Goal: Download file/media

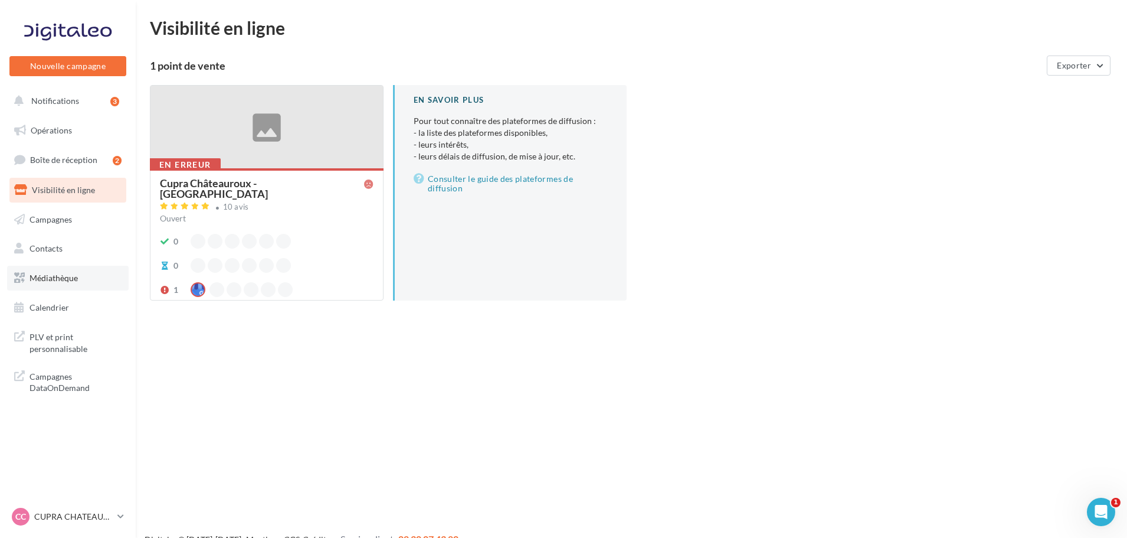
click at [70, 270] on link "Médiathèque" at bounding box center [68, 278] width 122 height 25
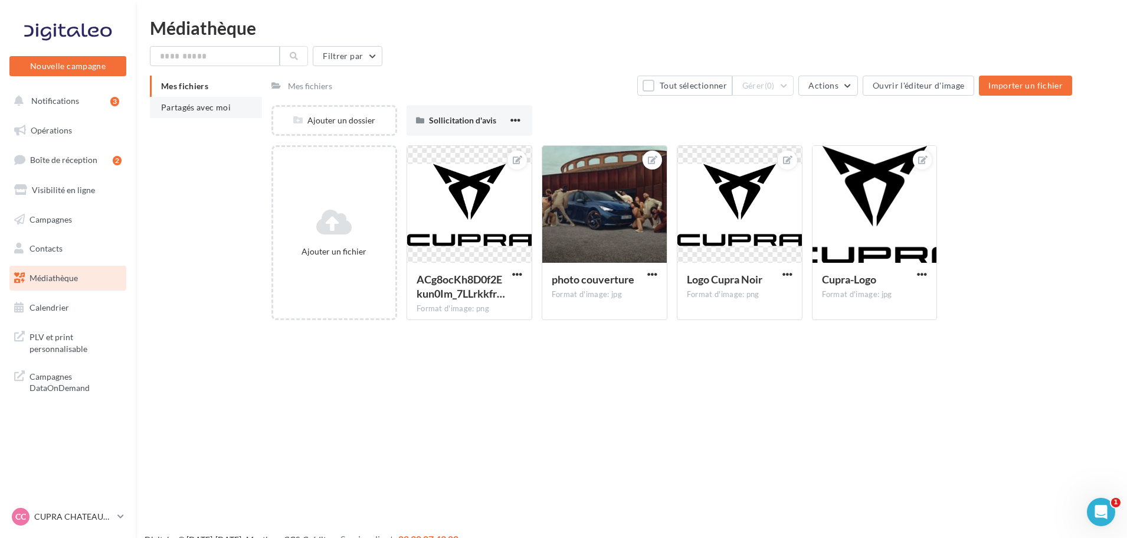
click at [179, 100] on li "Partagés avec moi" at bounding box center [206, 107] width 112 height 21
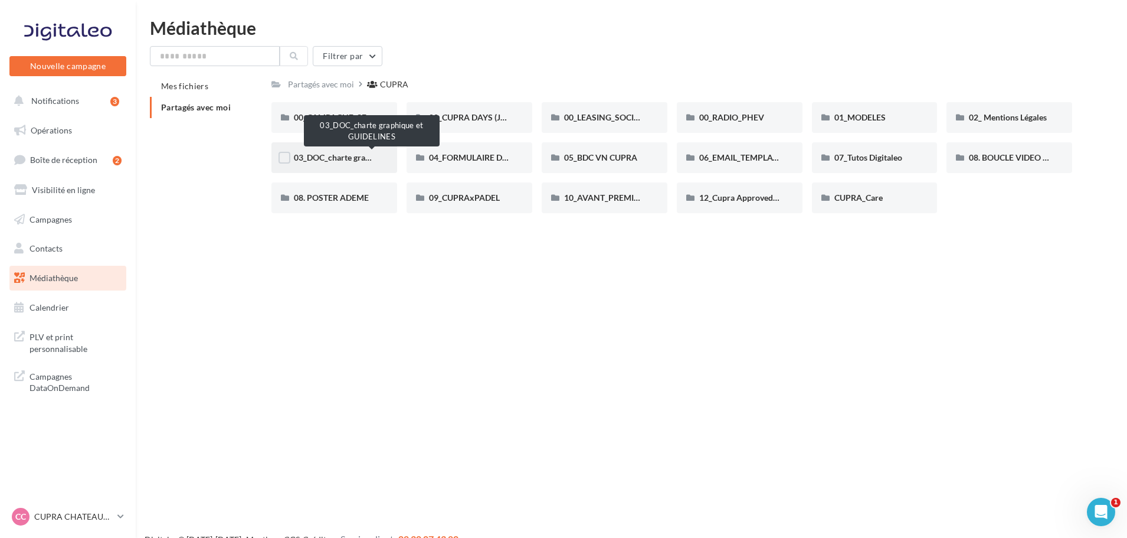
click at [335, 153] on span "03_DOC_charte graphique et GUIDELINES" at bounding box center [371, 157] width 155 height 10
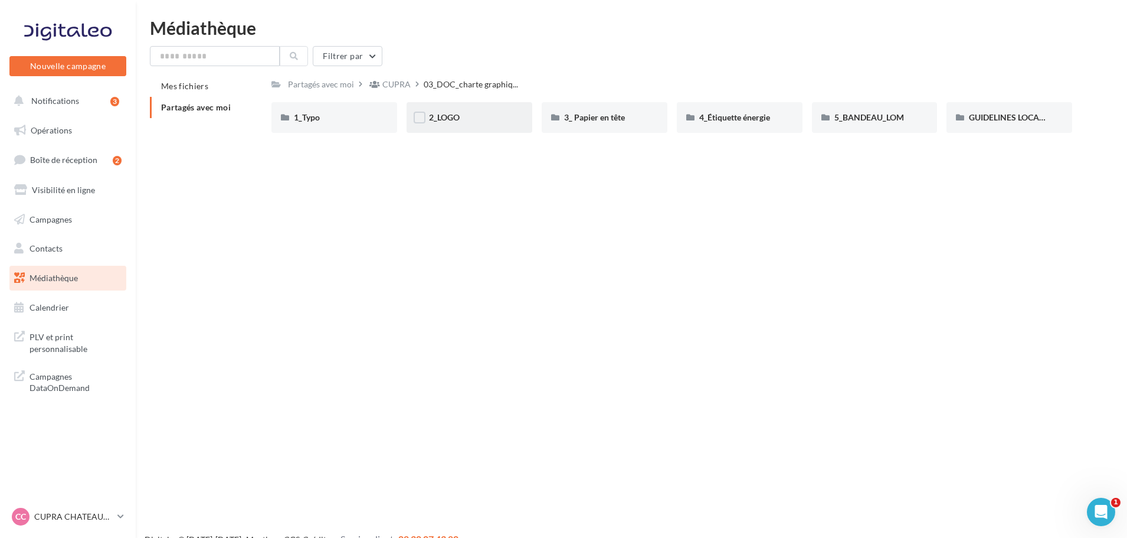
click at [487, 112] on div "2_LOGO" at bounding box center [469, 118] width 81 height 12
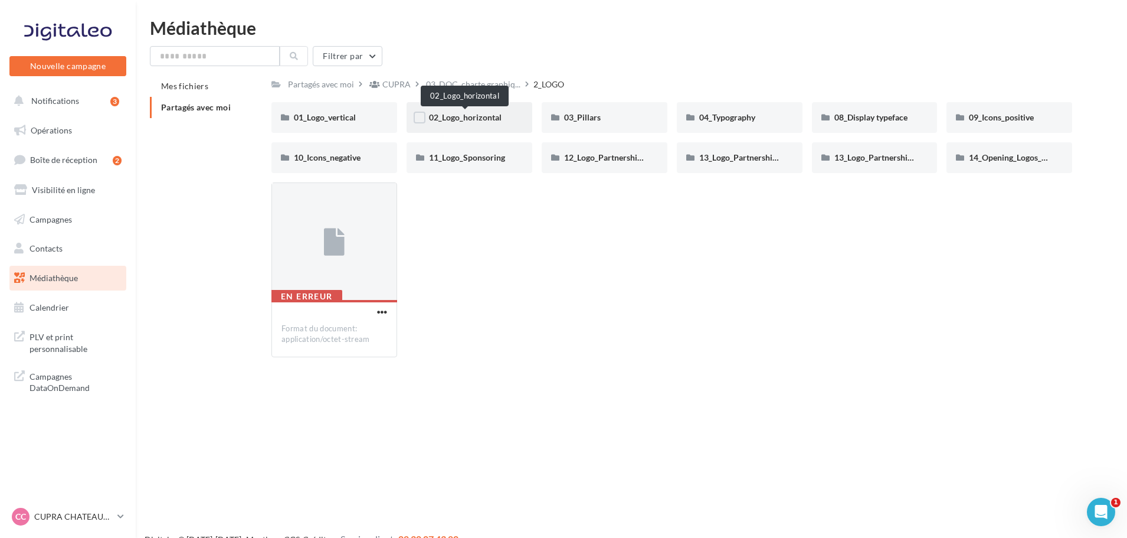
click at [487, 120] on span "02_Logo_horizontal" at bounding box center [465, 117] width 73 height 10
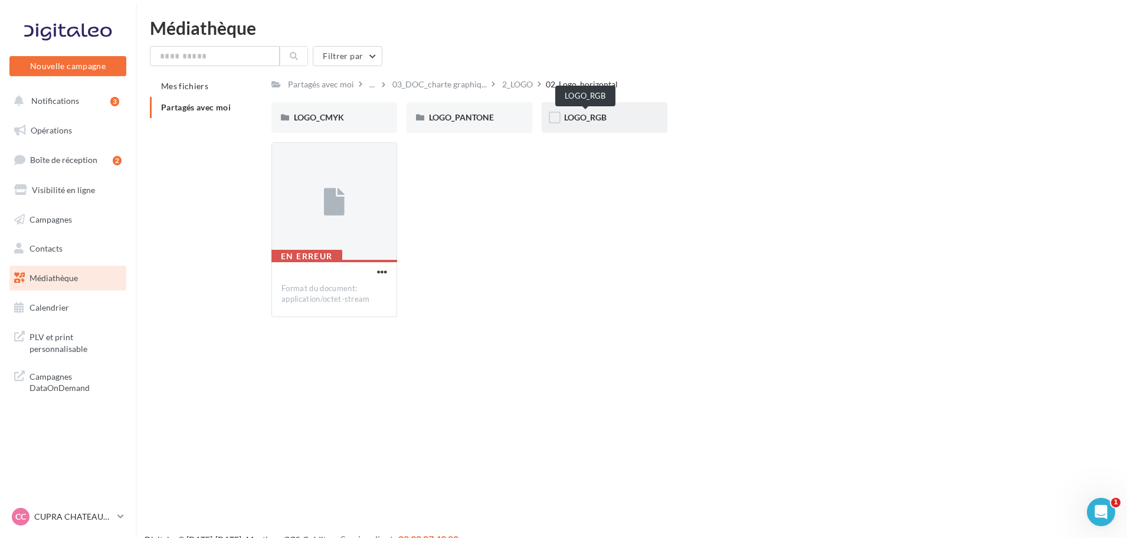
click at [575, 115] on span "LOGO_RGB" at bounding box center [585, 117] width 42 height 10
click at [474, 119] on span "OXYGEN-WHITE" at bounding box center [461, 117] width 64 height 10
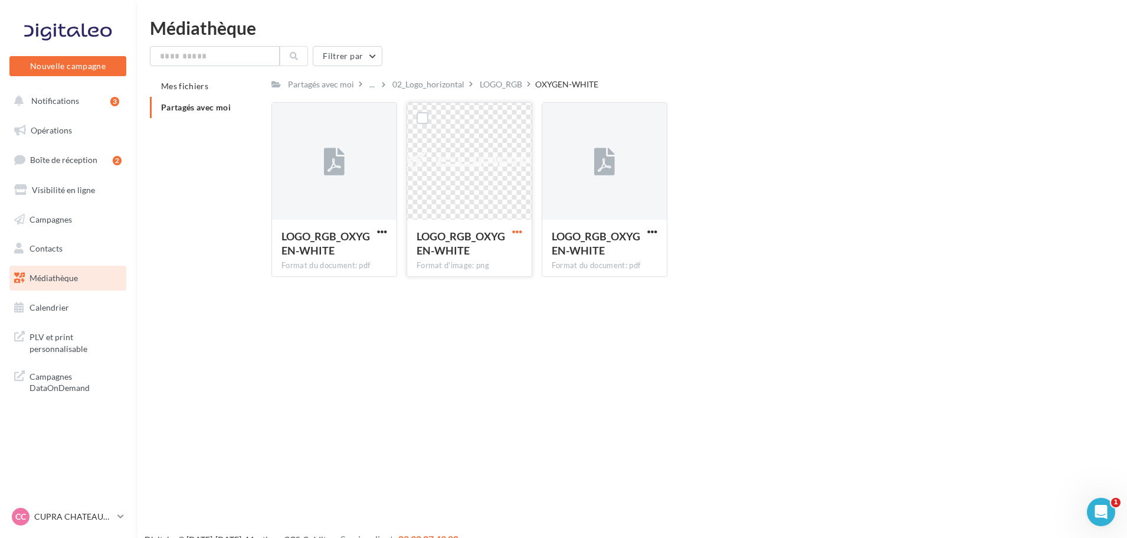
click at [520, 230] on span "button" at bounding box center [517, 232] width 10 height 10
click at [464, 253] on button "Télécharger" at bounding box center [466, 255] width 118 height 31
click at [91, 518] on p "CUPRA CHATEAUROUX" at bounding box center [73, 516] width 78 height 12
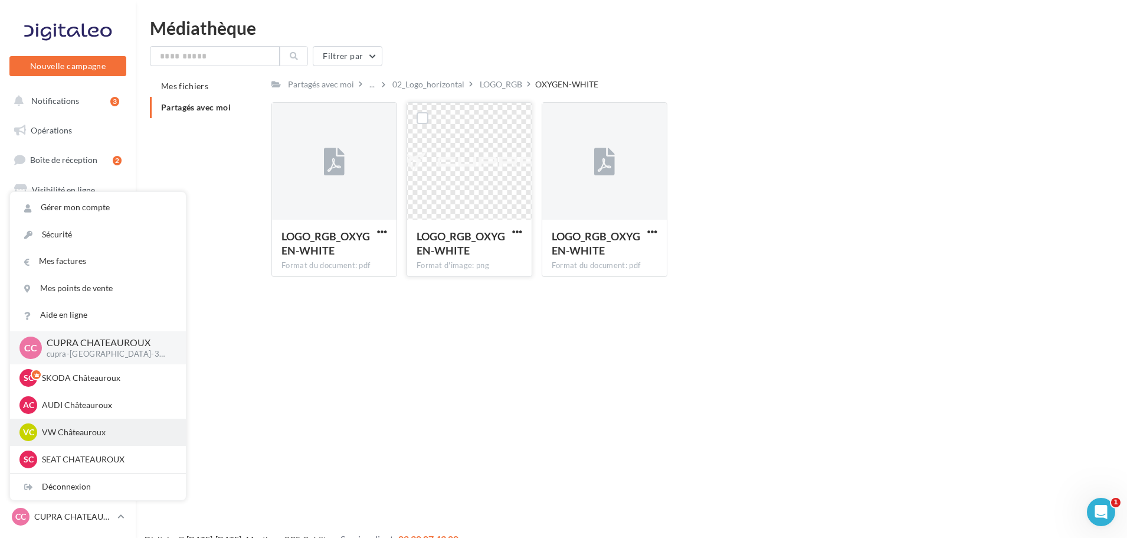
click at [79, 434] on p "VW Châteauroux" at bounding box center [107, 432] width 130 height 12
